Goal: Information Seeking & Learning: Find specific fact

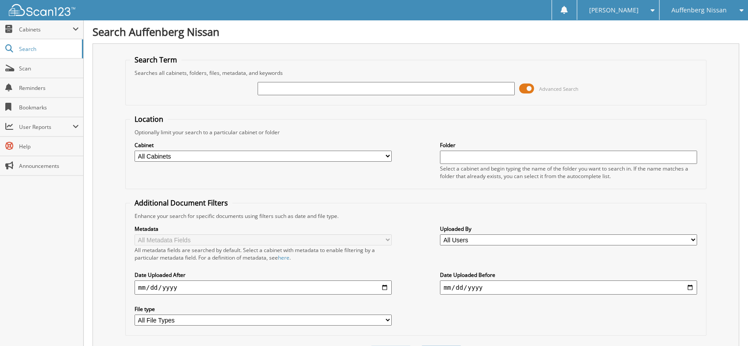
drag, startPoint x: 334, startPoint y: 95, endPoint x: 334, endPoint y: 88, distance: 6.6
click at [334, 92] on div at bounding box center [386, 88] width 257 height 15
click at [369, 89] on input "text" at bounding box center [386, 88] width 257 height 13
type input "915651"
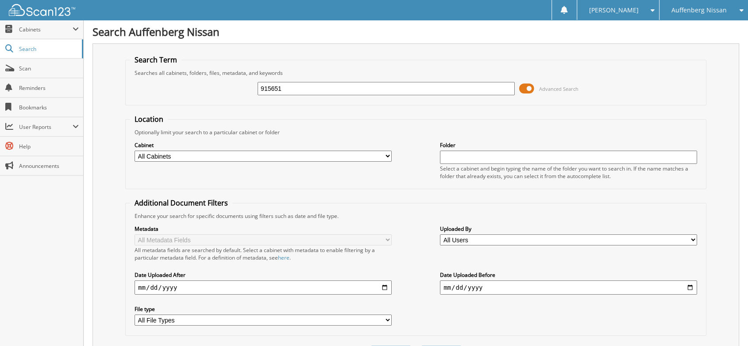
scroll to position [246, 0]
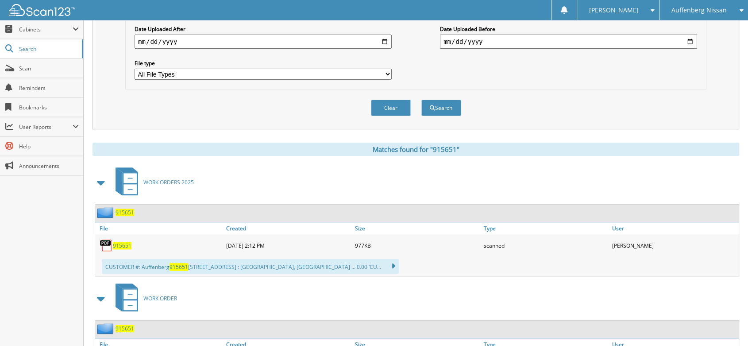
click at [121, 242] on span "915651" at bounding box center [122, 246] width 19 height 8
